Goal: Contribute content: Contribute content

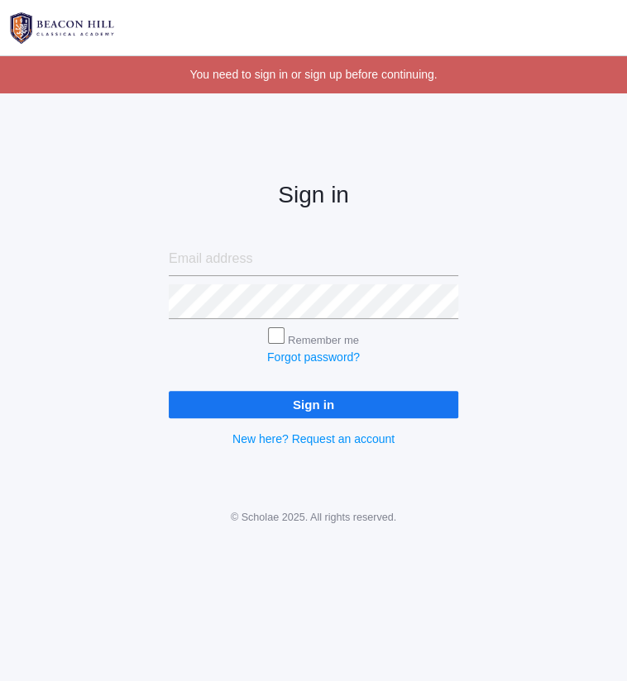
click at [266, 267] on input "email" at bounding box center [313, 258] width 289 height 35
type input "[PERSON_NAME][EMAIL_ADDRESS][DOMAIN_NAME]"
click at [169, 391] on input "Sign in" at bounding box center [313, 404] width 289 height 27
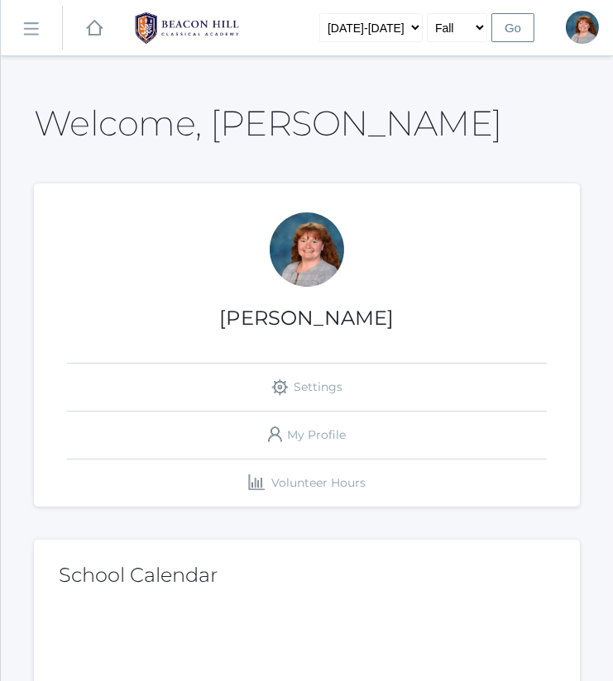
click at [23, 36] on link "icons/ui/navigation/hamburger Created with Sketch." at bounding box center [31, 28] width 61 height 45
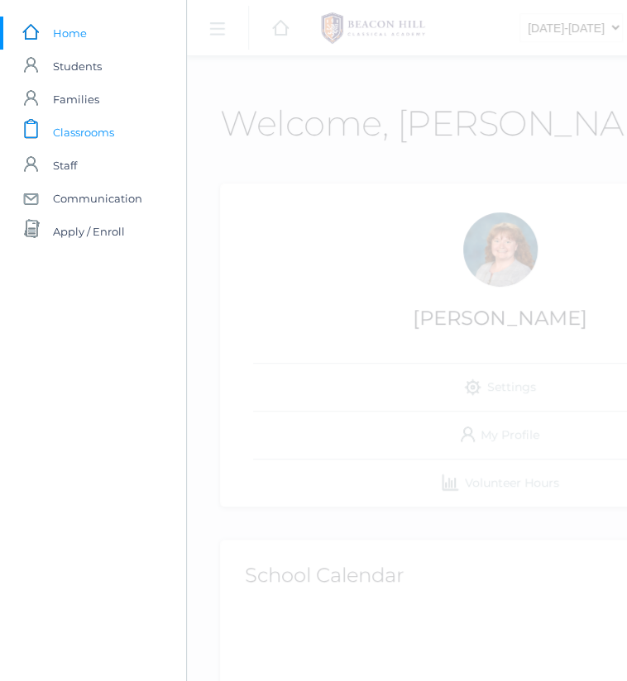
click at [81, 126] on span "Classrooms" at bounding box center [83, 132] width 61 height 33
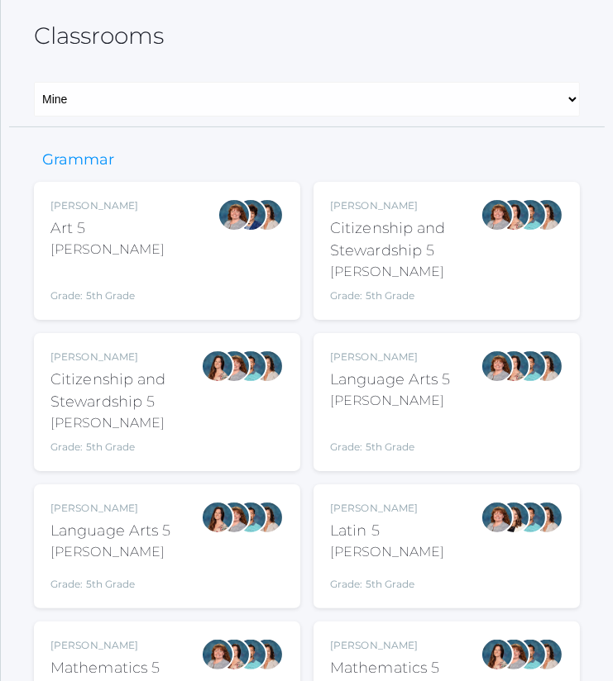
scroll to position [83, 0]
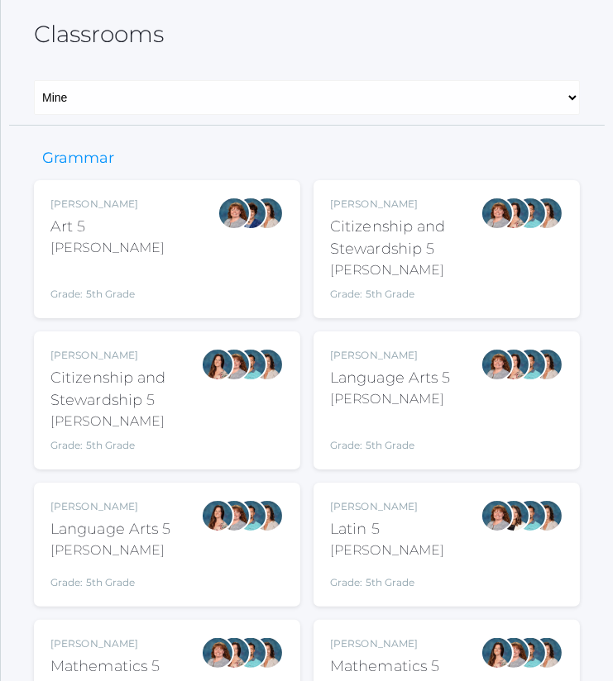
click at [427, 404] on div "Bence" at bounding box center [390, 400] width 121 height 20
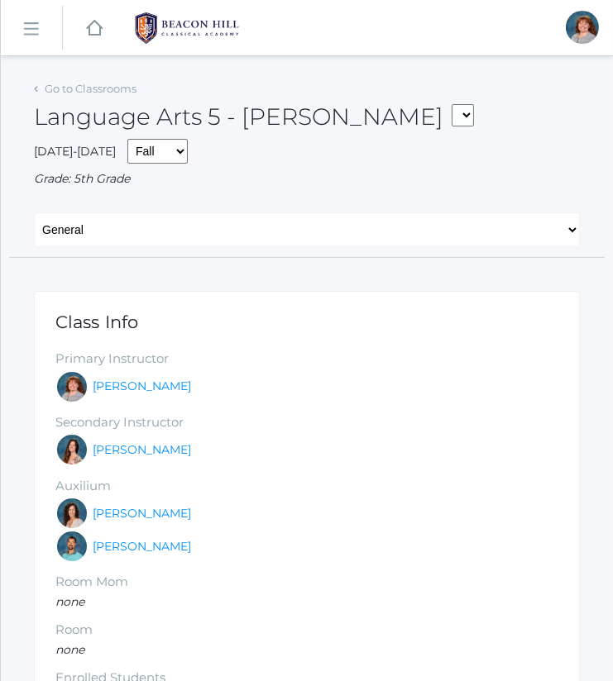
click at [344, 246] on div "General Attendance Attd Summary Gradebook Lesson Plans Students Contacts Schedu…" at bounding box center [306, 235] width 595 height 45
click at [321, 235] on select "General Attendance Attd Summary Gradebook Lesson Plans Students Contacts Schedu…" at bounding box center [307, 230] width 546 height 35
select select "/classrooms/1968/attendance?term=1"
click at [34, 213] on select "General Attendance Attd Summary Gradebook Lesson Plans Students Contacts Schedu…" at bounding box center [307, 230] width 546 height 35
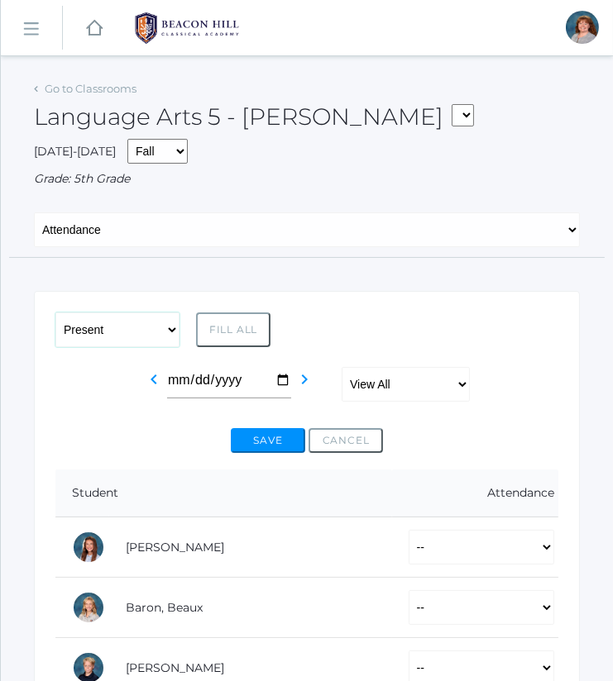
click at [138, 323] on select "-- Present Present-At-Home Tardy Excused Tardy Unexcused Absent Excused Absent …" at bounding box center [117, 330] width 124 height 35
click at [364, 385] on select "View All Full-Time 4-Day Collaborative Collaborative" at bounding box center [406, 384] width 128 height 35
select select "full-time"
click at [342, 367] on select "View All Full-Time 4-Day Collaborative Collaborative" at bounding box center [406, 384] width 128 height 35
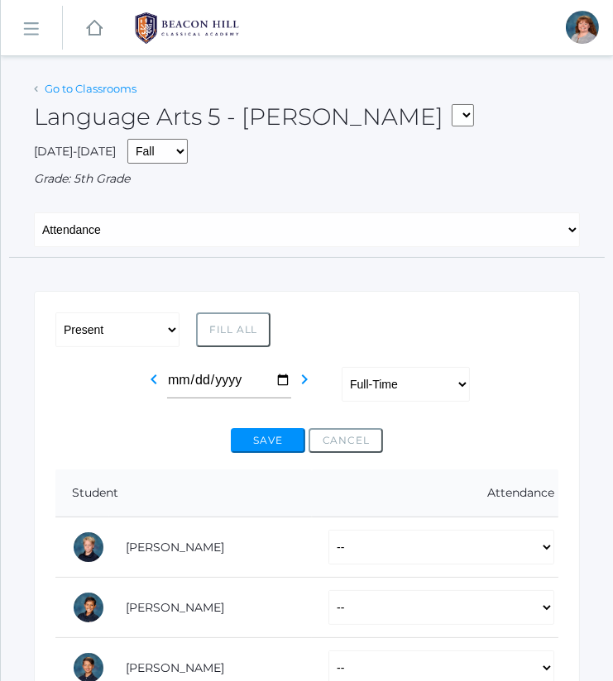
click at [127, 85] on link "Go to Classrooms" at bounding box center [91, 88] width 92 height 13
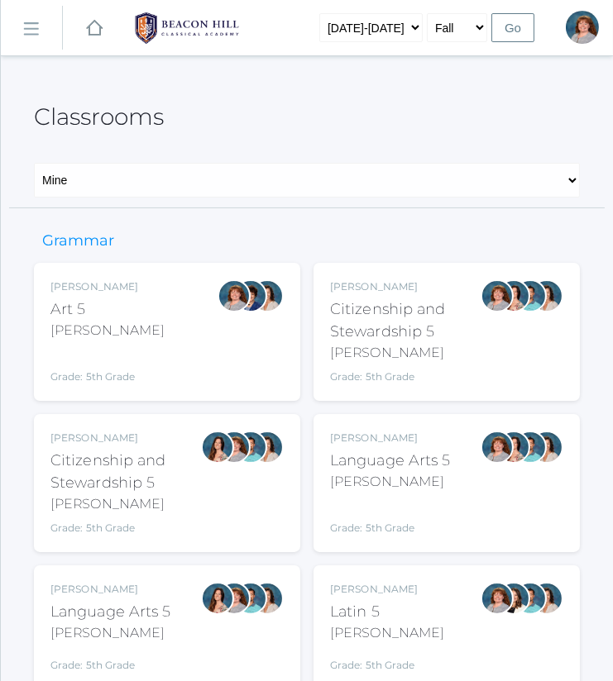
scroll to position [147, 0]
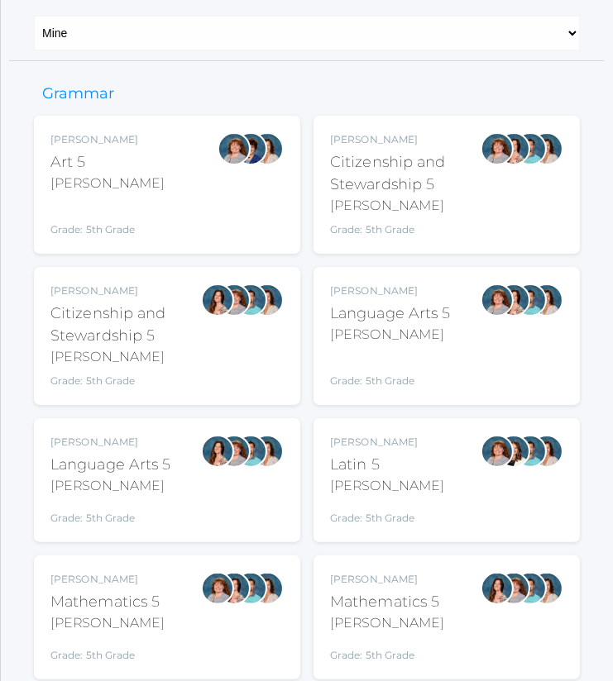
click at [174, 482] on div "Rebecca Salazar Language Arts 5 Salazar Grade: 5th Grade 05LA" at bounding box center [166, 480] width 233 height 91
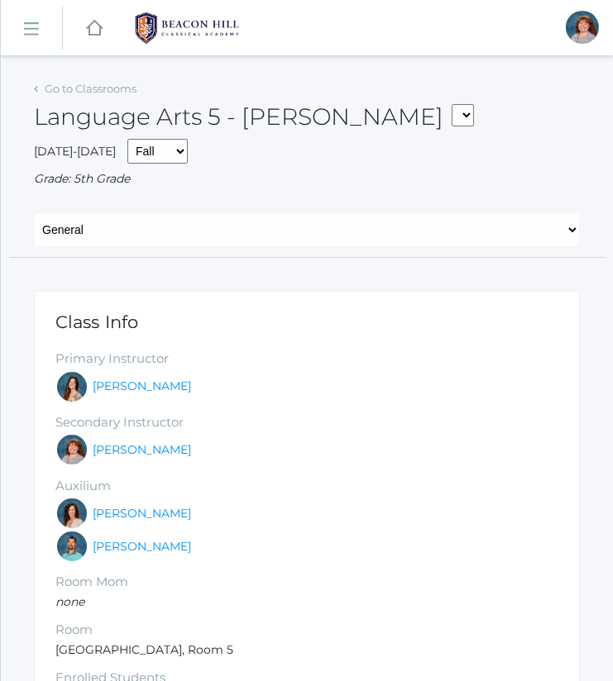
select select "/classrooms/1967/attendance?term=1"
click at [34, 213] on select "General Attendance Attd Summary Gradebook Lesson Plans Students Contacts Schedu…" at bounding box center [307, 230] width 546 height 35
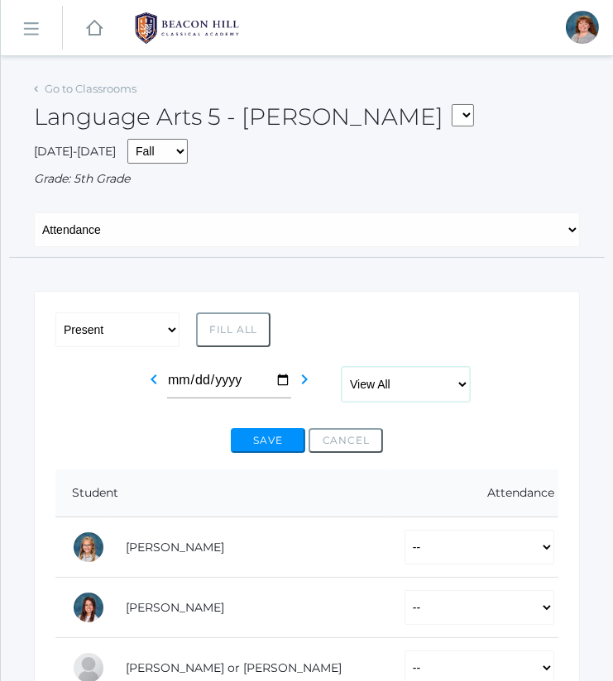
click at [427, 376] on select "View All Full-Time 4-Day Collaborative Collaborative" at bounding box center [406, 384] width 128 height 35
click at [342, 367] on select "View All Full-Time 4-Day Collaborative Collaborative" at bounding box center [406, 384] width 128 height 35
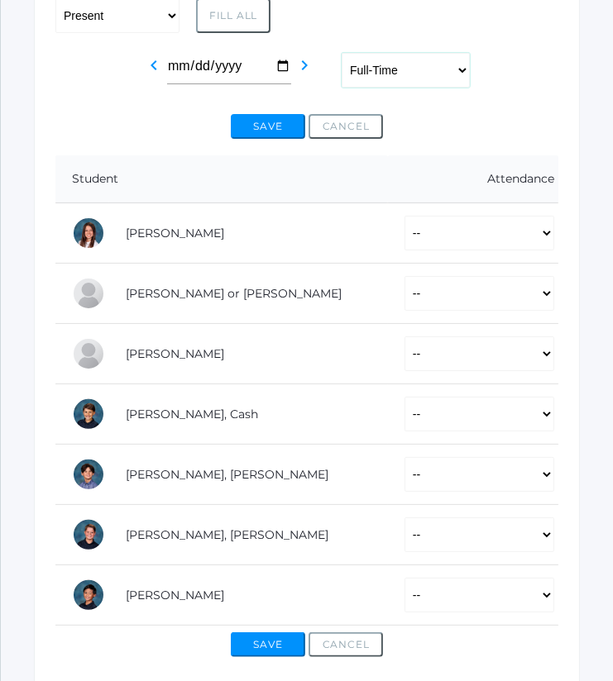
scroll to position [315, 0]
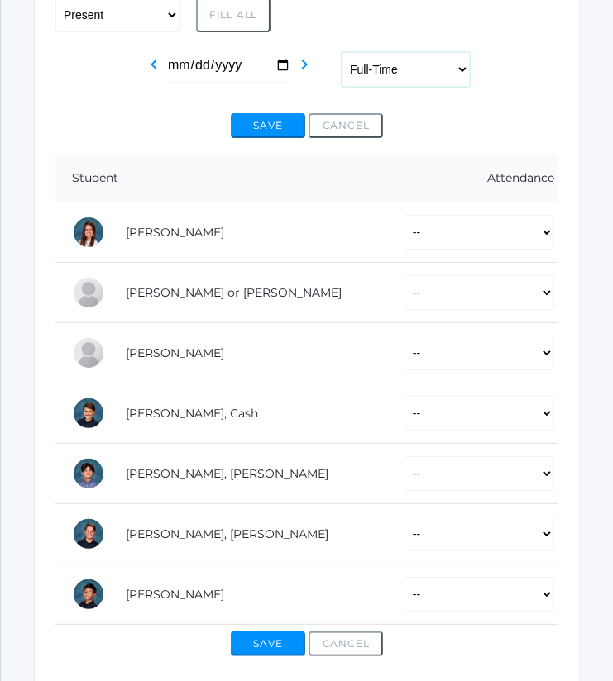
click at [389, 65] on select "View All Full-Time 4-Day Collaborative Collaborative" at bounding box center [406, 69] width 128 height 35
select select "4-day-collaborative"
click at [342, 52] on select "View All Full-Time 4-Day Collaborative Collaborative" at bounding box center [406, 69] width 128 height 35
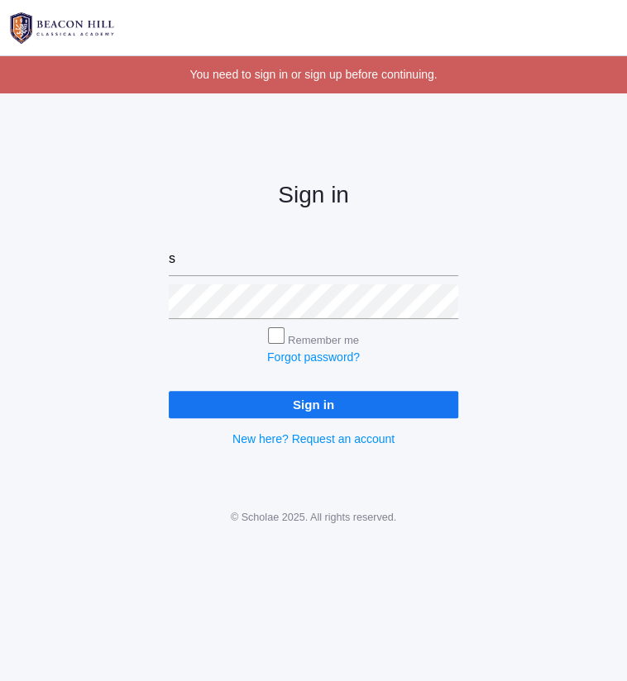
type input "[PERSON_NAME][EMAIL_ADDRESS][DOMAIN_NAME]"
click at [169, 391] on input "Sign in" at bounding box center [313, 404] width 289 height 27
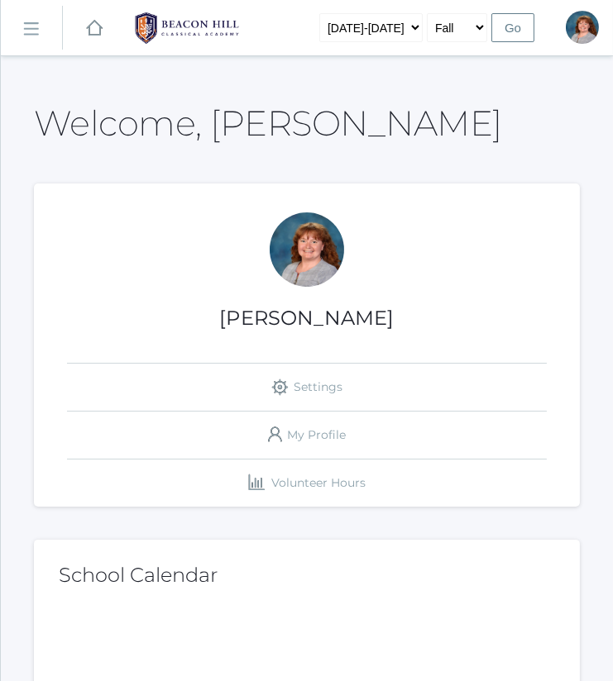
click at [22, 28] on link "icons/ui/navigation/hamburger Created with Sketch." at bounding box center [31, 28] width 61 height 45
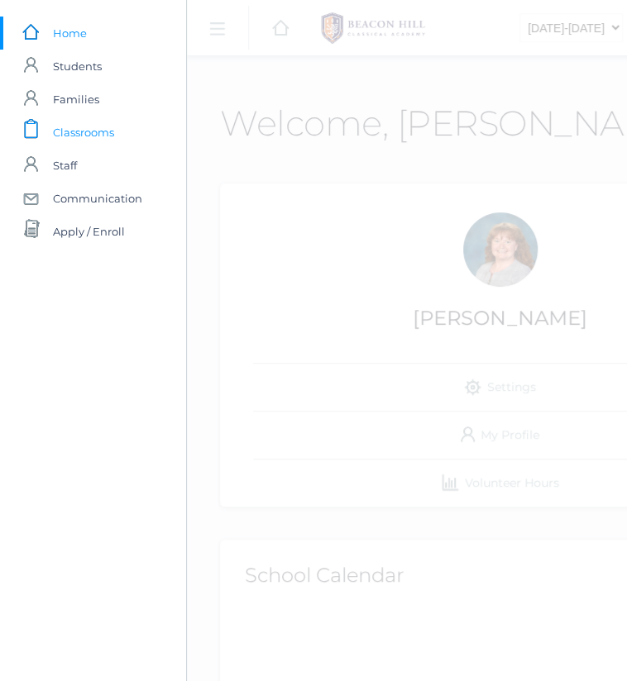
click at [71, 143] on span "Classrooms" at bounding box center [83, 132] width 61 height 33
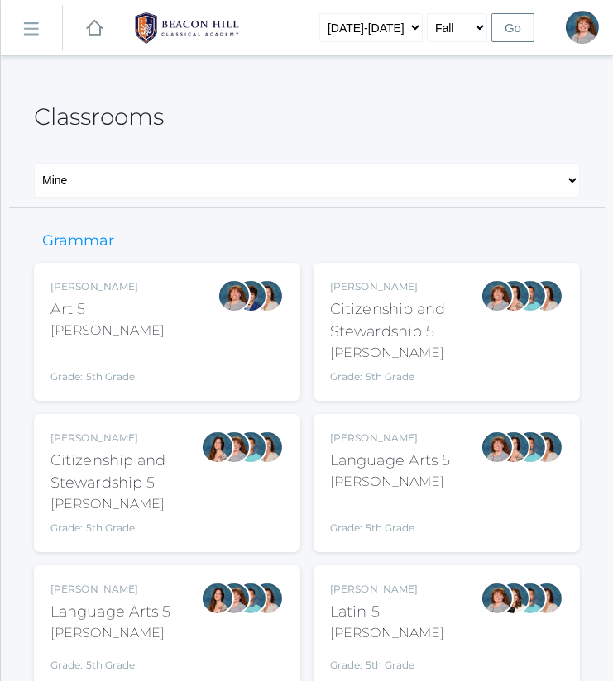
click at [434, 478] on div "Bence" at bounding box center [390, 482] width 121 height 20
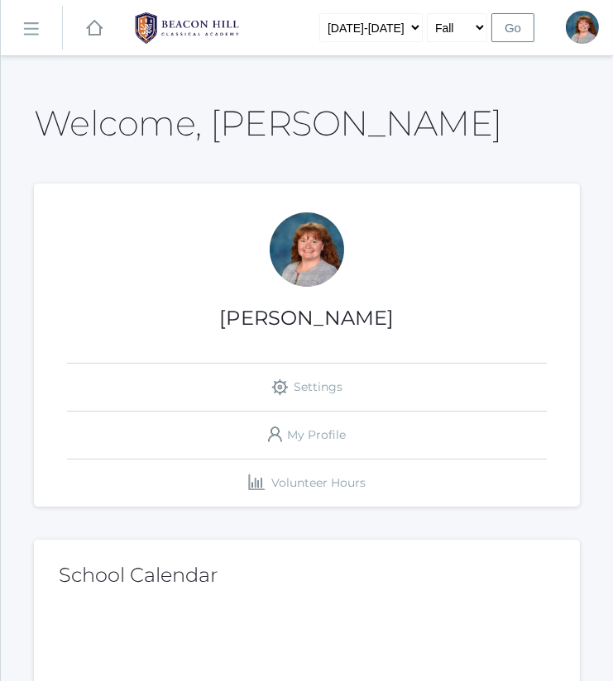
click at [26, 38] on link "icons/ui/navigation/hamburger Created with Sketch." at bounding box center [31, 28] width 61 height 45
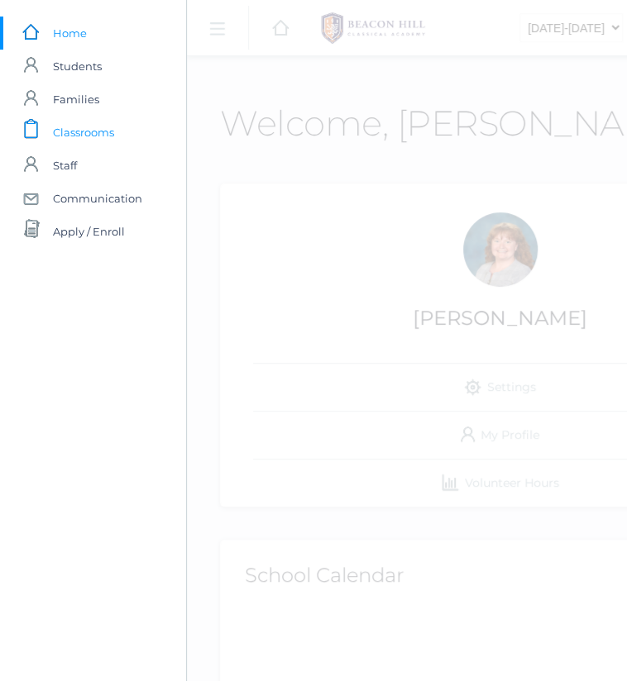
click at [97, 136] on span "Classrooms" at bounding box center [83, 132] width 61 height 33
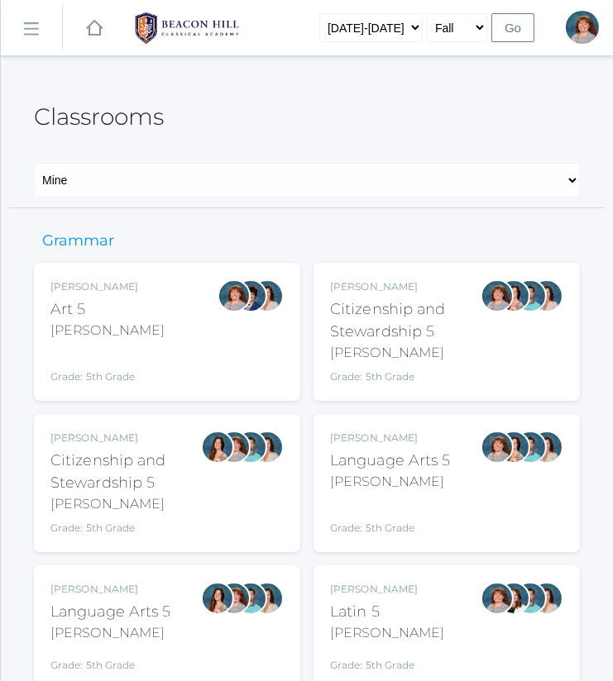
click at [249, 625] on div at bounding box center [234, 627] width 33 height 91
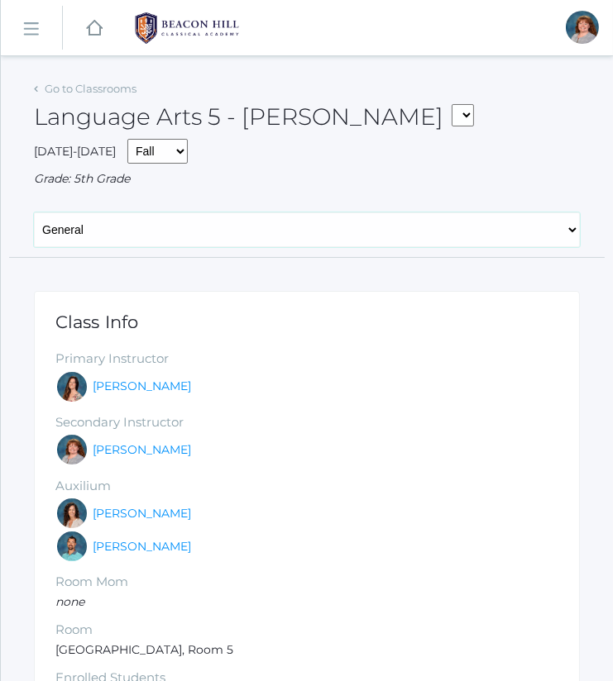
click at [269, 219] on select "General Attendance Attd Summary Gradebook Lesson Plans Students Contacts Schedu…" at bounding box center [307, 230] width 546 height 35
select select "/classrooms/1967/lesson_plans?term=1"
click at [34, 213] on select "General Attendance Attd Summary Gradebook Lesson Plans Students Contacts Schedu…" at bounding box center [307, 230] width 546 height 35
click at [255, 244] on select "General Attendance Attd Summary Gradebook Lesson Plans Students Contacts Schedu…" at bounding box center [307, 230] width 546 height 35
select select "/classrooms/1968/lesson_plans?term=1"
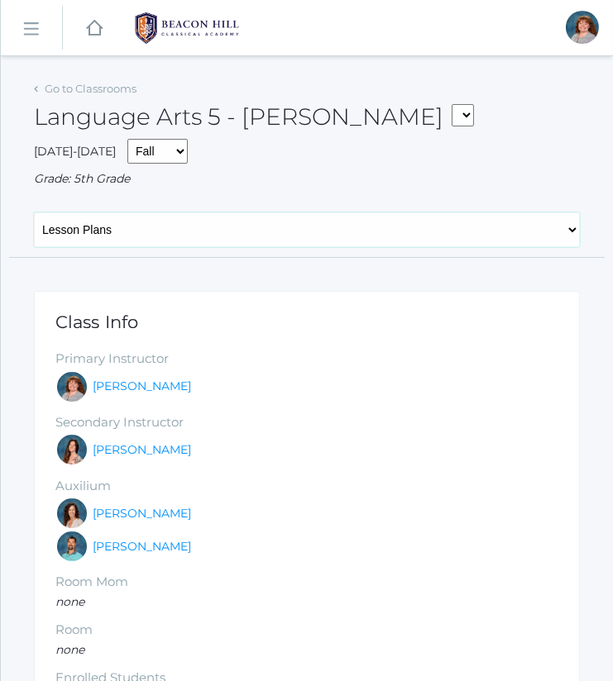
click at [34, 213] on select "General Attendance Attd Summary Gradebook Lesson Plans Students Contacts Schedu…" at bounding box center [307, 230] width 546 height 35
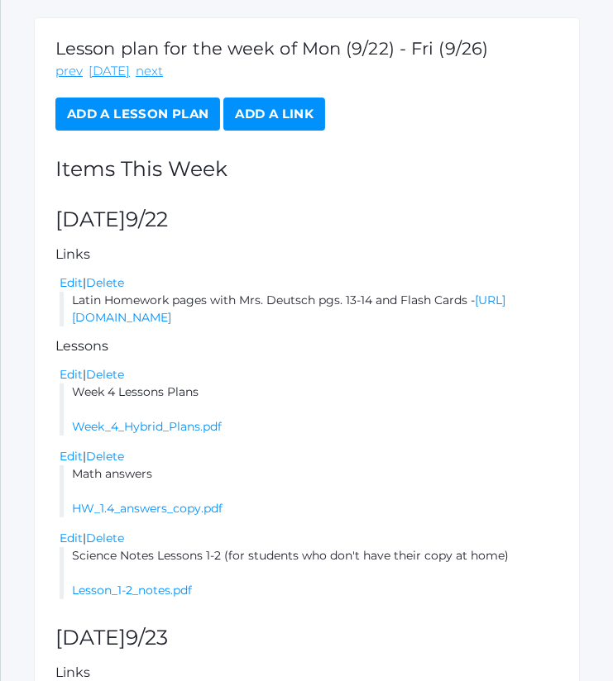
scroll to position [272, 0]
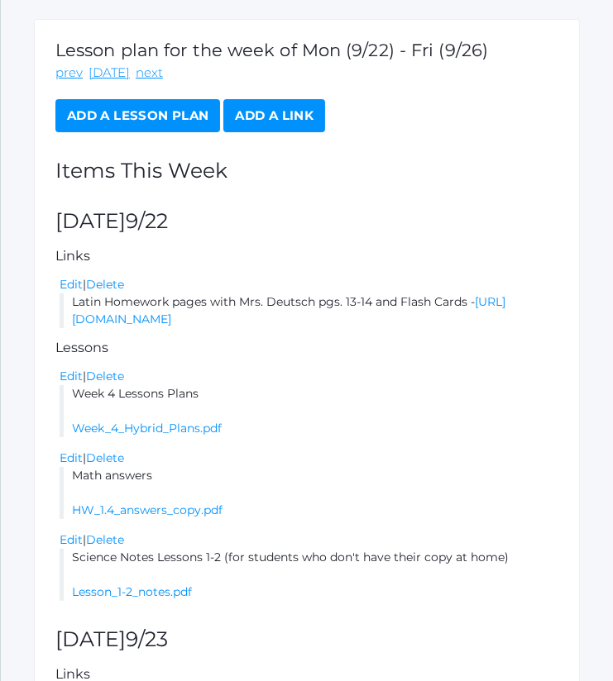
click at [170, 103] on link "Add a Lesson Plan" at bounding box center [137, 115] width 165 height 33
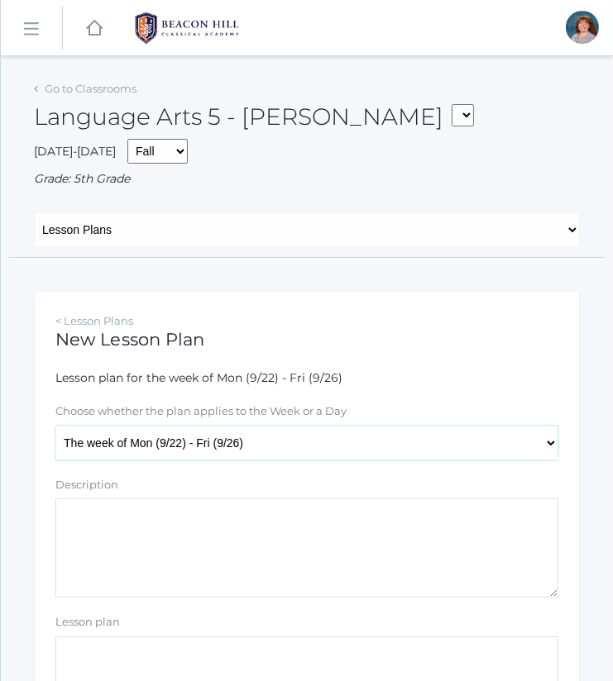
click at [243, 447] on select "The week of Mon (9/22) - Fri (9/26) [DATE] (9/22) [DATE] (9/23) [DATE] (9/24) […" at bounding box center [306, 443] width 503 height 35
select select "[DATE]"
click at [55, 426] on select "The week of Mon (9/22) - Fri (9/26) [DATE] (9/22) [DATE] (9/23) [DATE] (9/24) […" at bounding box center [306, 443] width 503 height 35
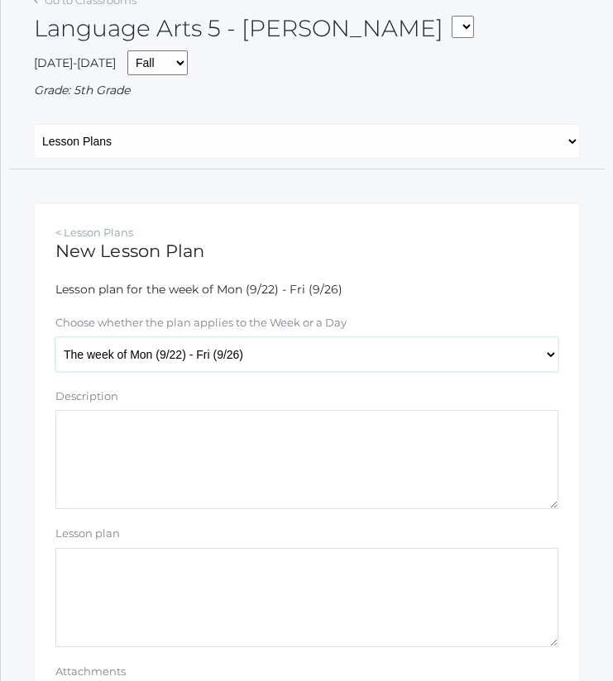
scroll to position [91, 0]
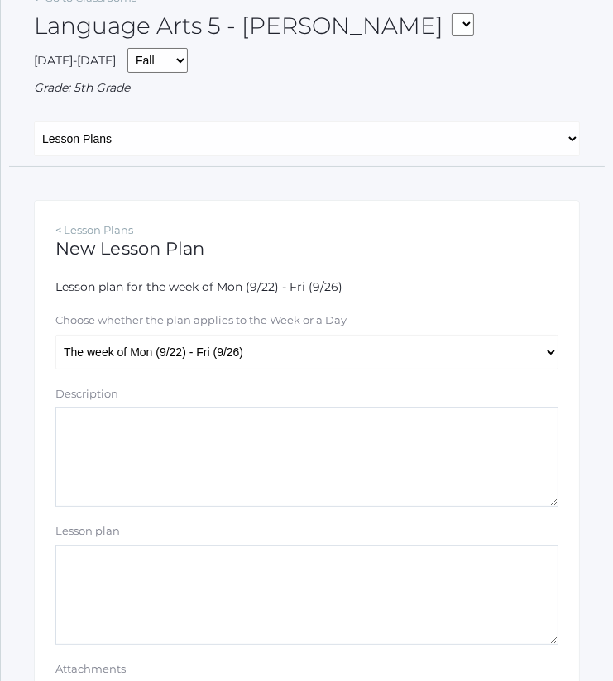
click at [291, 490] on textarea "Description" at bounding box center [306, 457] width 503 height 99
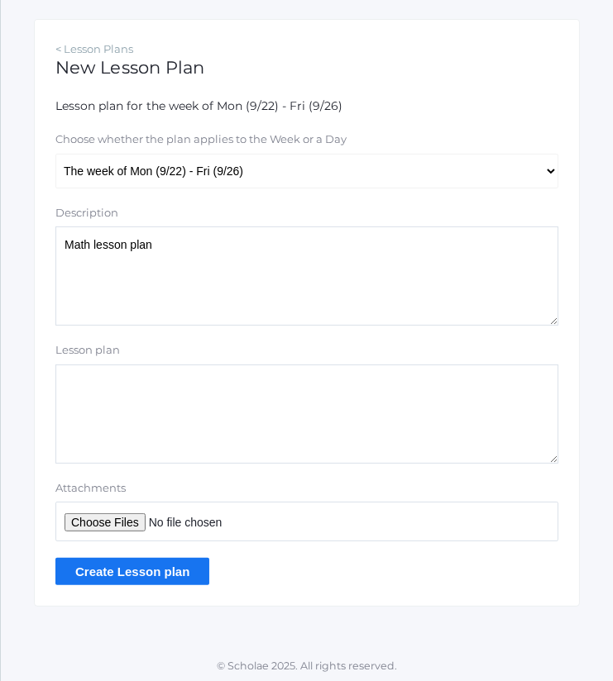
type textarea "Math lesson plan"
click at [124, 522] on input "Attachments" at bounding box center [306, 522] width 503 height 40
type input "C:\fakepath\1.5_ Order of Operations.docx.pdf"
click at [168, 563] on input "Create Lesson plan" at bounding box center [132, 571] width 154 height 27
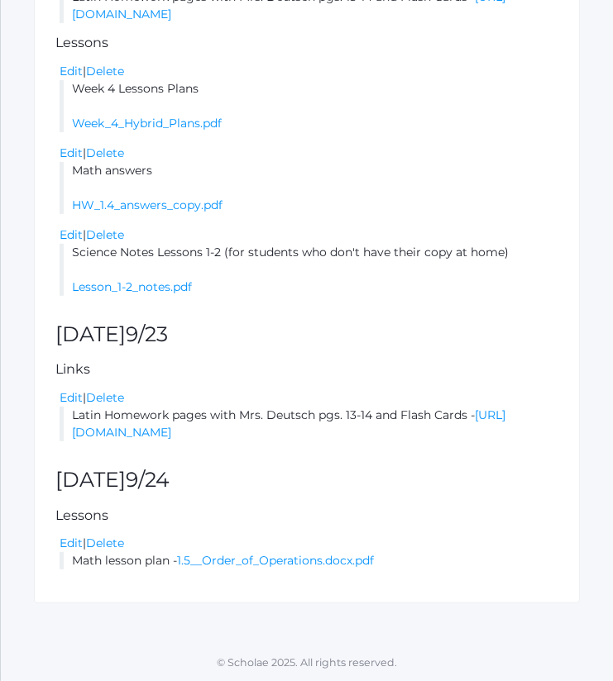
scroll to position [638, 0]
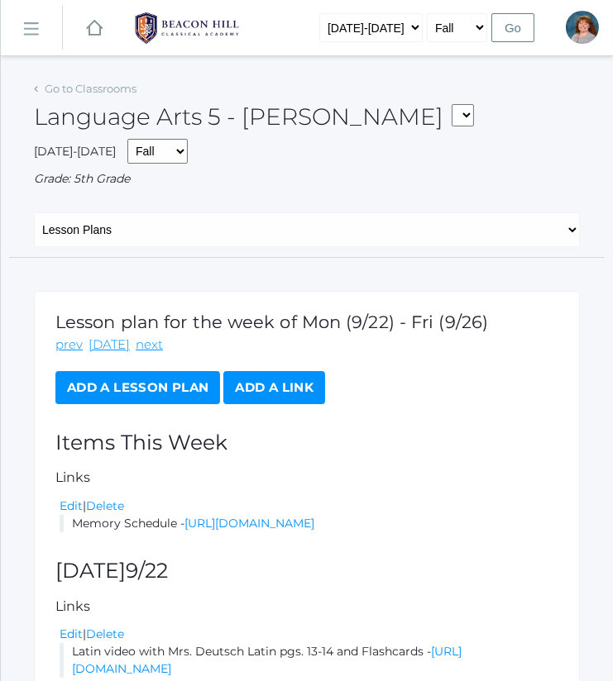
click at [145, 385] on link "Add a Lesson Plan" at bounding box center [137, 387] width 165 height 33
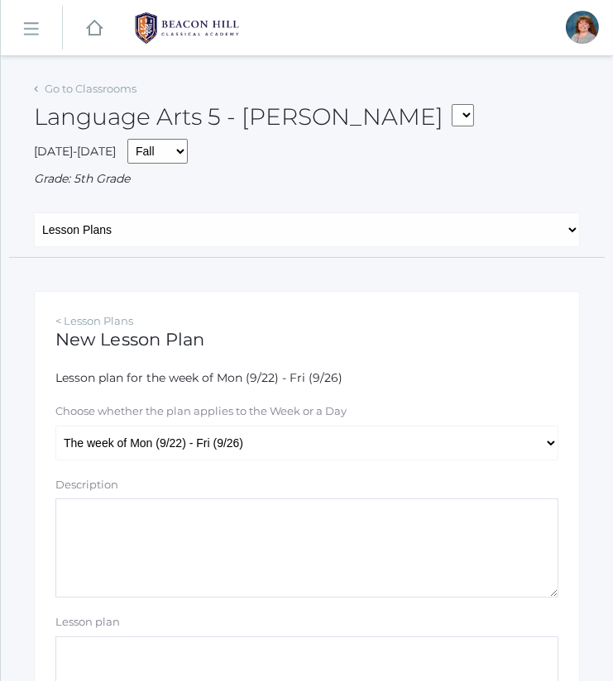
click at [200, 461] on form "Lesson plan for the week of Mon (9/22) - Fri (9/26) Choose whether the plan app…" at bounding box center [306, 614] width 503 height 488
click at [201, 439] on select "The week of Mon (9/22) - Fri (9/26) Monday (9/22) Tuesday (9/23) Wednesday (9/2…" at bounding box center [306, 443] width 503 height 35
select select "2025-09-24"
click at [55, 426] on select "The week of Mon (9/22) - Fri (9/26) Monday (9/22) Tuesday (9/23) Wednesday (9/2…" at bounding box center [306, 443] width 503 height 35
click at [216, 529] on textarea "Description" at bounding box center [306, 548] width 503 height 99
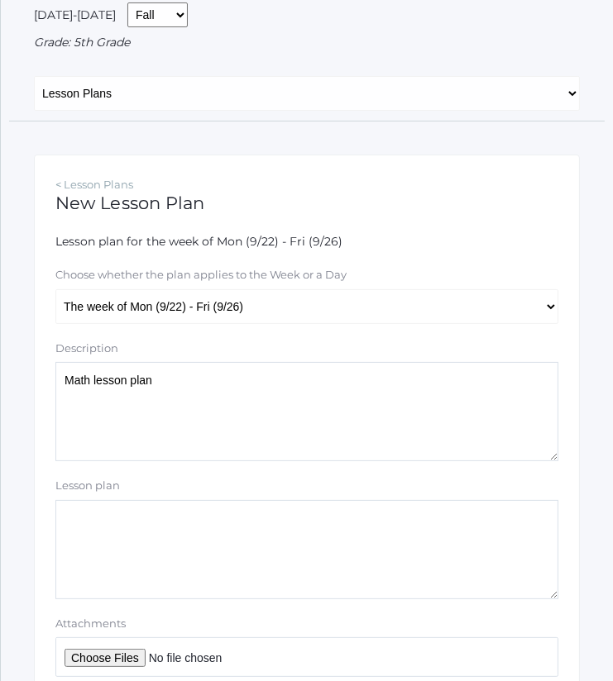
scroll to position [137, 0]
type textarea "Math lesson plan"
click at [113, 653] on input "Attachments" at bounding box center [306, 657] width 503 height 40
type input "C:\fakepath\1.5_ Order of Operations.docx.pdf"
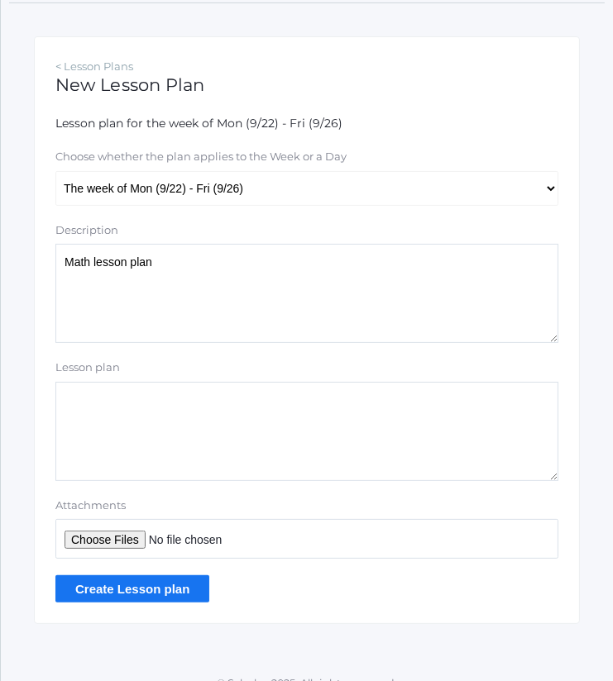
scroll to position [259, 0]
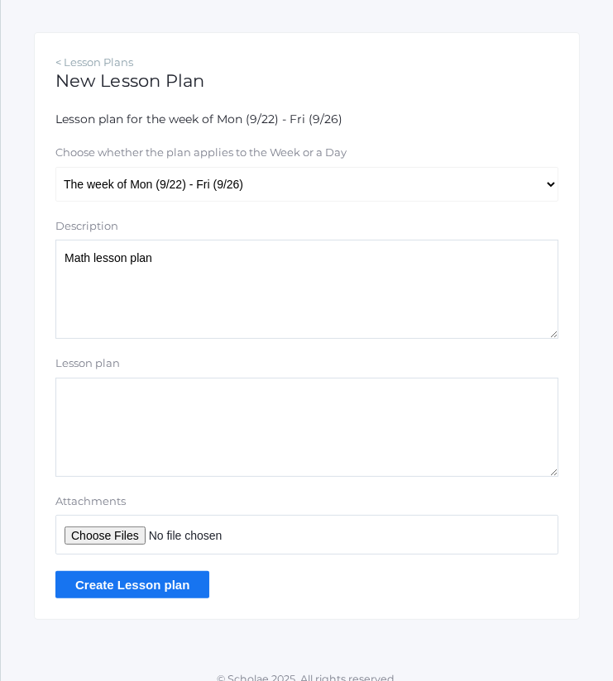
click at [182, 579] on input "Create Lesson plan" at bounding box center [132, 584] width 154 height 27
